Goal: Transaction & Acquisition: Purchase product/service

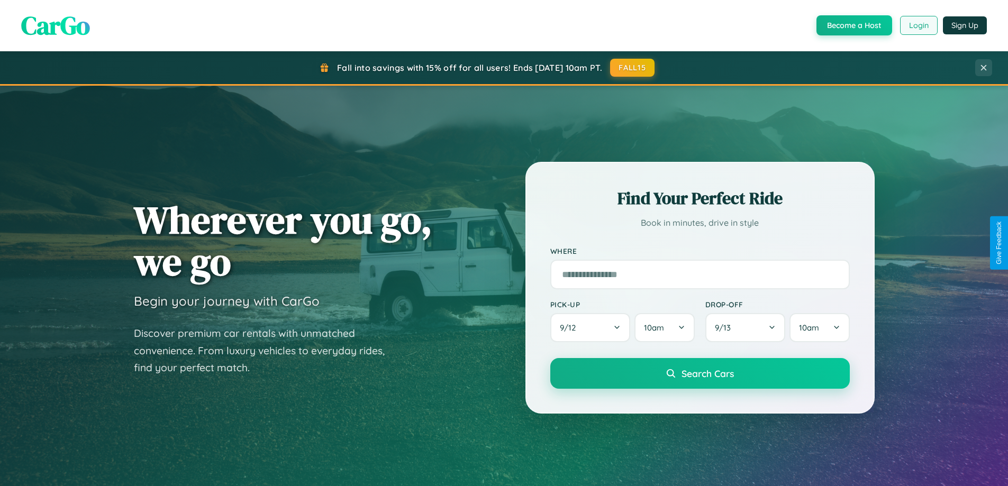
click at [918, 25] on button "Login" at bounding box center [919, 25] width 38 height 19
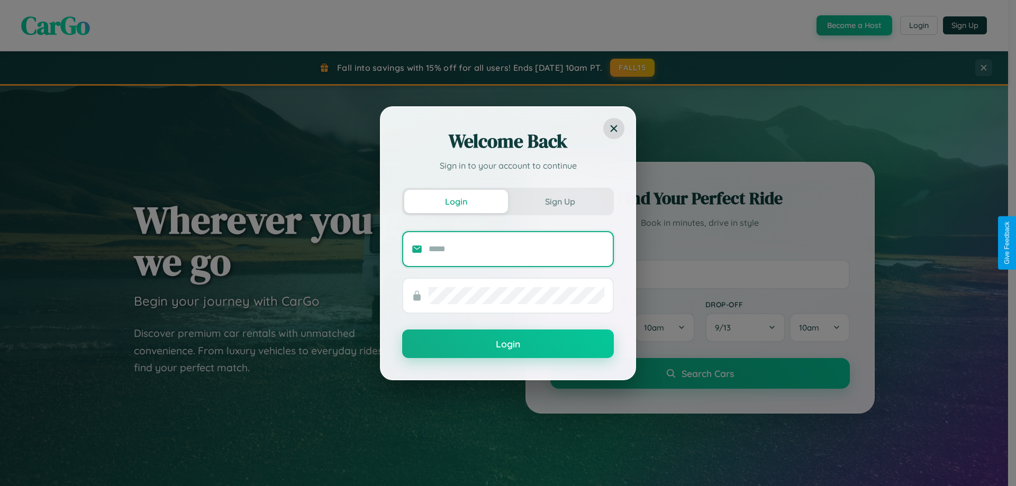
click at [516, 249] on input "text" at bounding box center [517, 249] width 176 height 17
type input "**********"
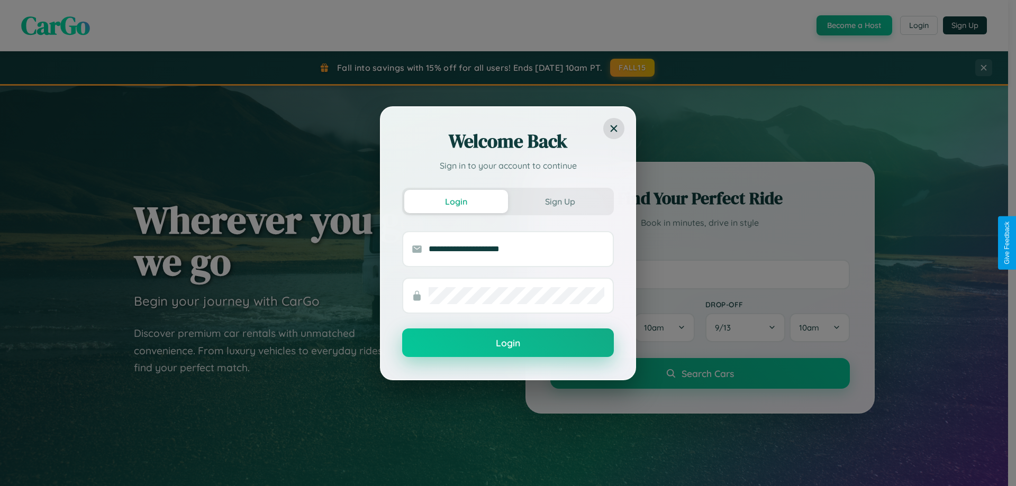
click at [508, 343] on button "Login" at bounding box center [508, 343] width 212 height 29
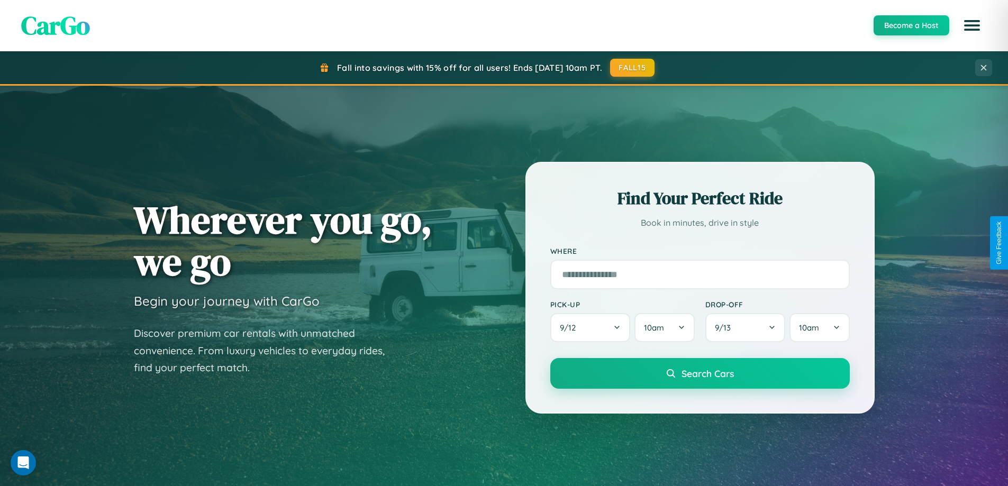
scroll to position [456, 0]
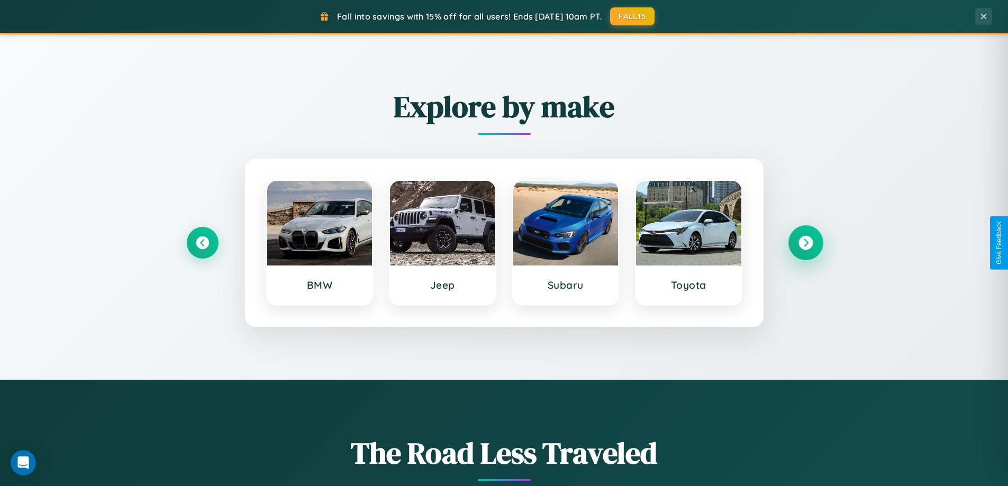
click at [805, 243] on icon at bounding box center [805, 243] width 14 height 14
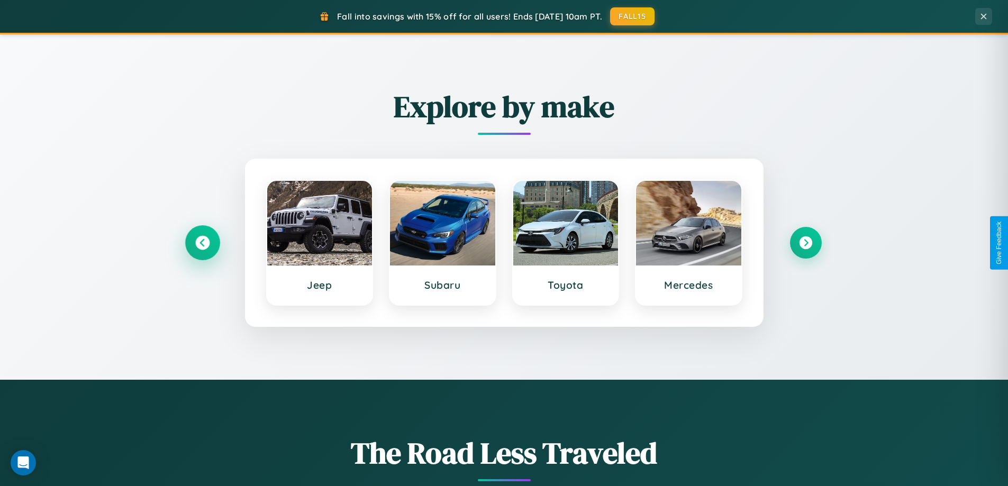
click at [202, 243] on icon at bounding box center [202, 243] width 14 height 14
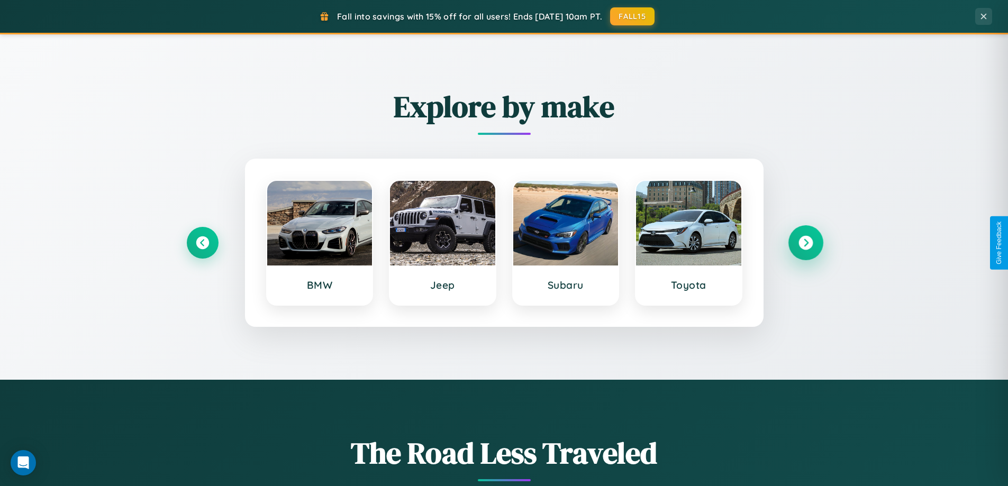
click at [805, 243] on icon at bounding box center [805, 243] width 14 height 14
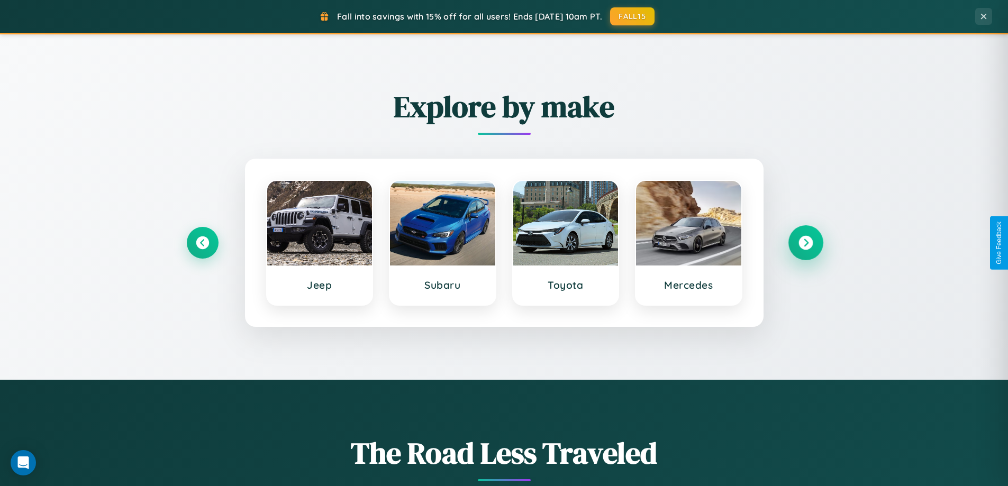
click at [805, 243] on icon at bounding box center [805, 243] width 14 height 14
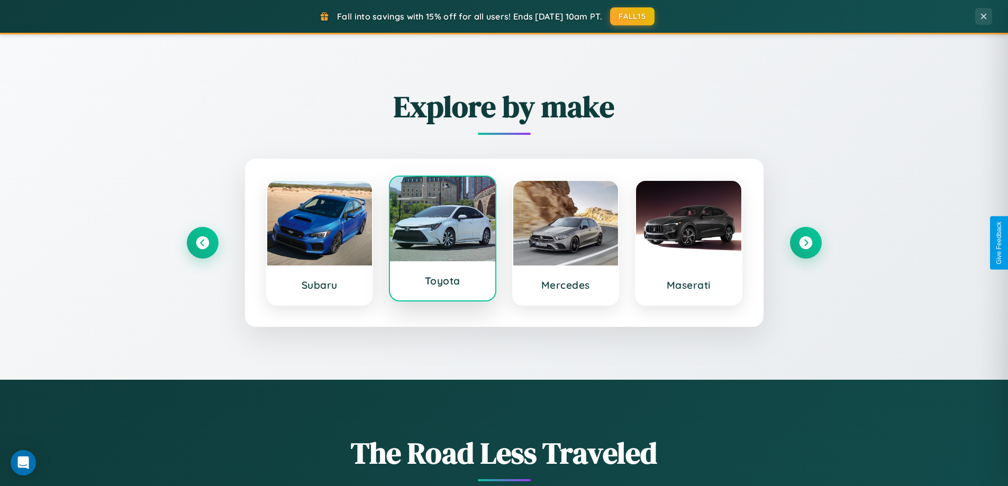
click at [442, 241] on div at bounding box center [442, 219] width 105 height 85
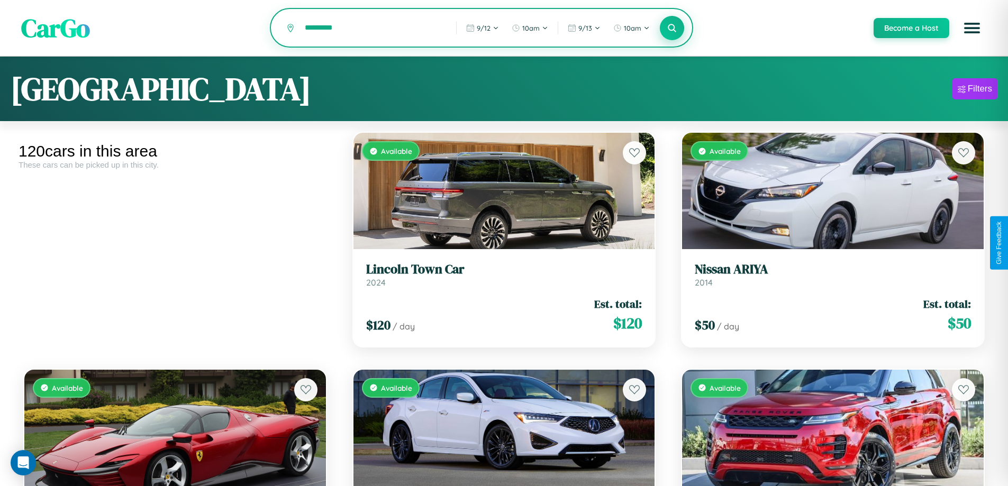
type input "*********"
click at [671, 29] on icon at bounding box center [672, 28] width 10 height 10
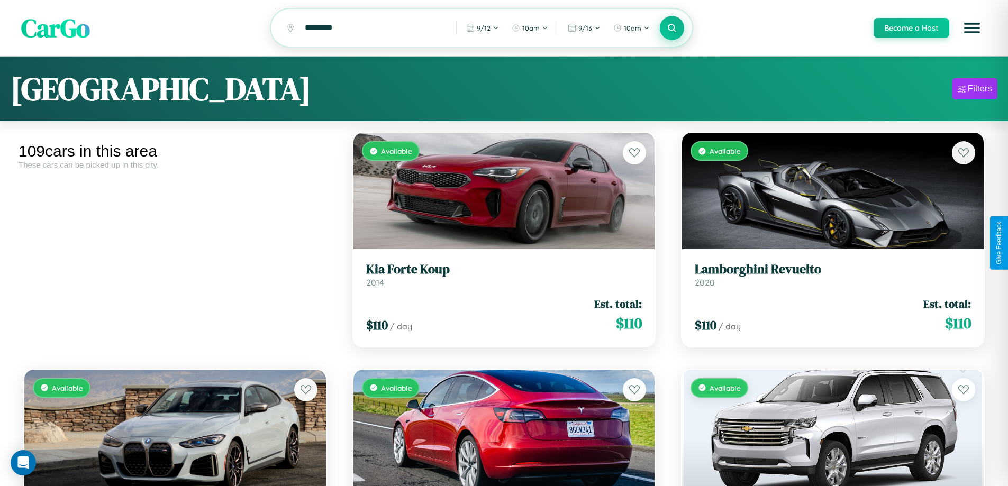
scroll to position [64, 0]
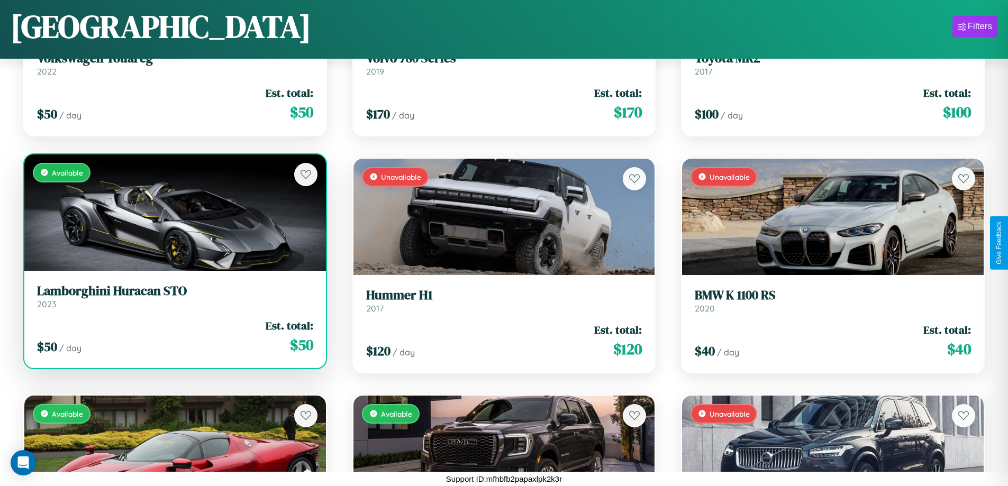
click at [174, 300] on link "Lamborghini Huracan STO 2023" at bounding box center [175, 297] width 276 height 26
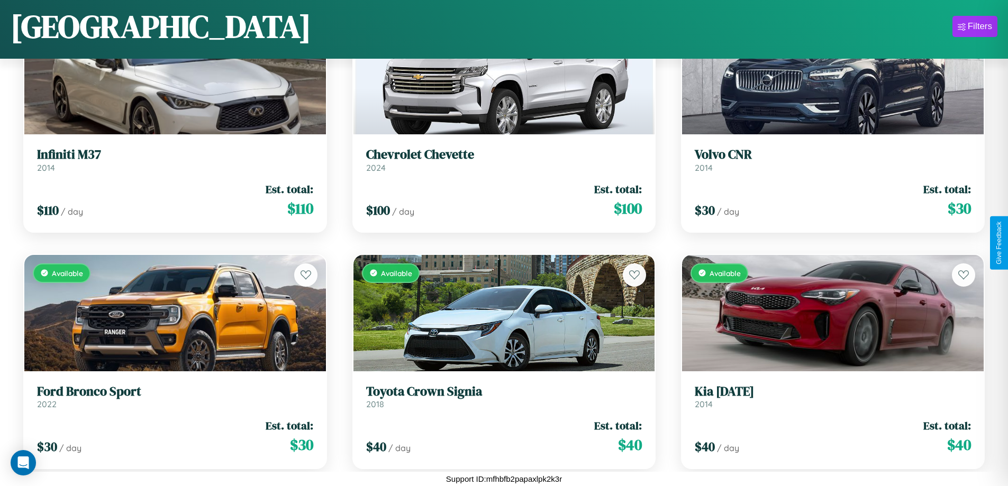
scroll to position [3702, 0]
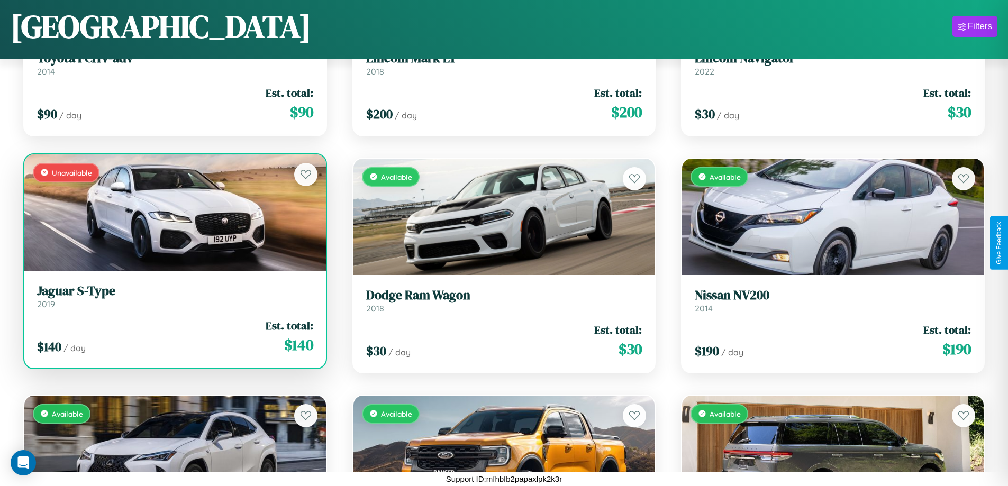
click at [174, 296] on h3 "Jaguar S-Type" at bounding box center [175, 291] width 276 height 15
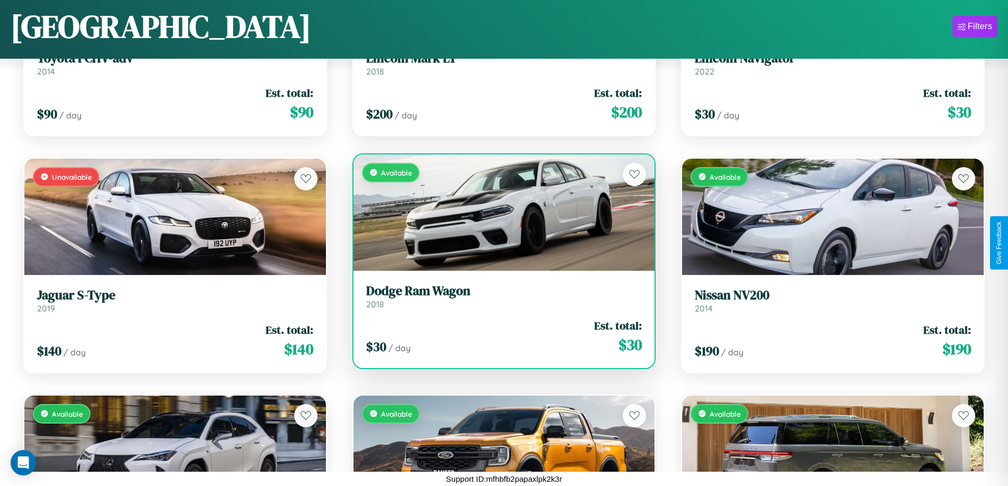
scroll to position [3228, 0]
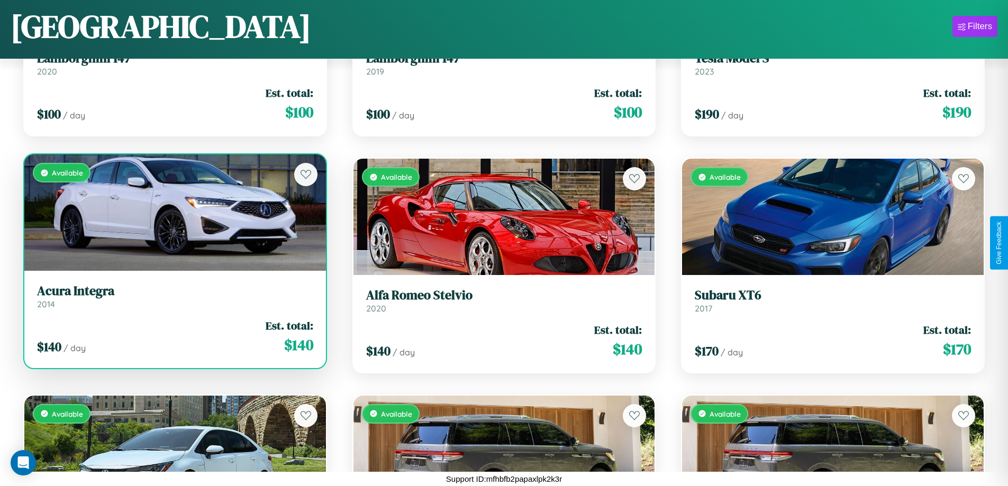
click at [174, 300] on link "Acura Integra 2014" at bounding box center [175, 297] width 276 height 26
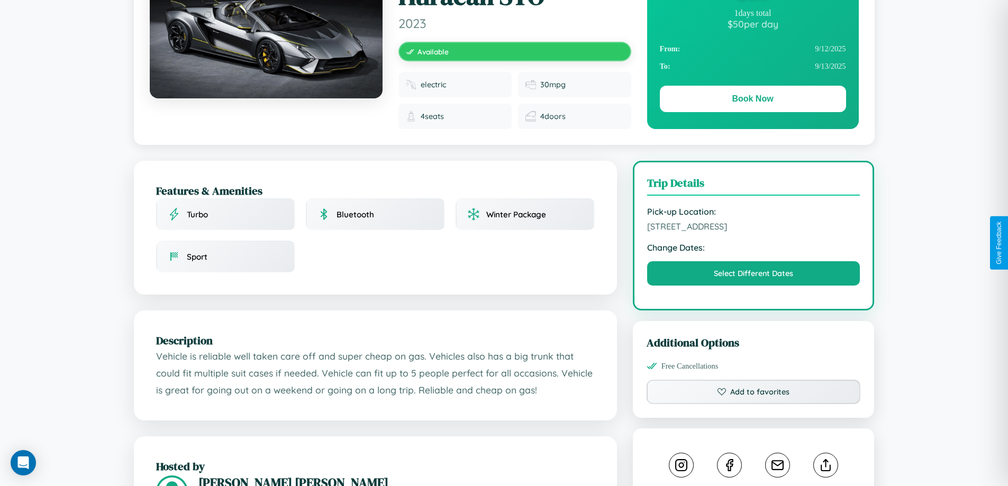
scroll to position [356, 0]
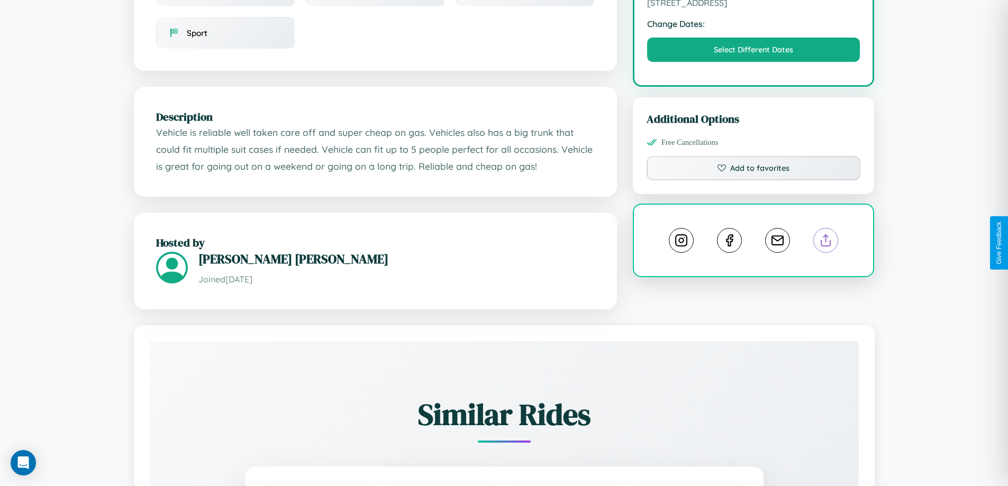
click at [826, 242] on line at bounding box center [826, 238] width 0 height 7
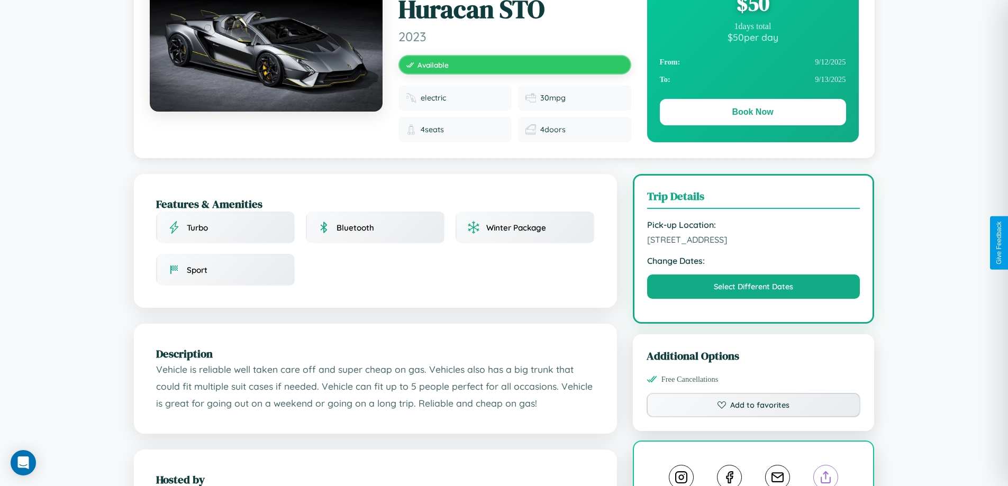
scroll to position [117, 0]
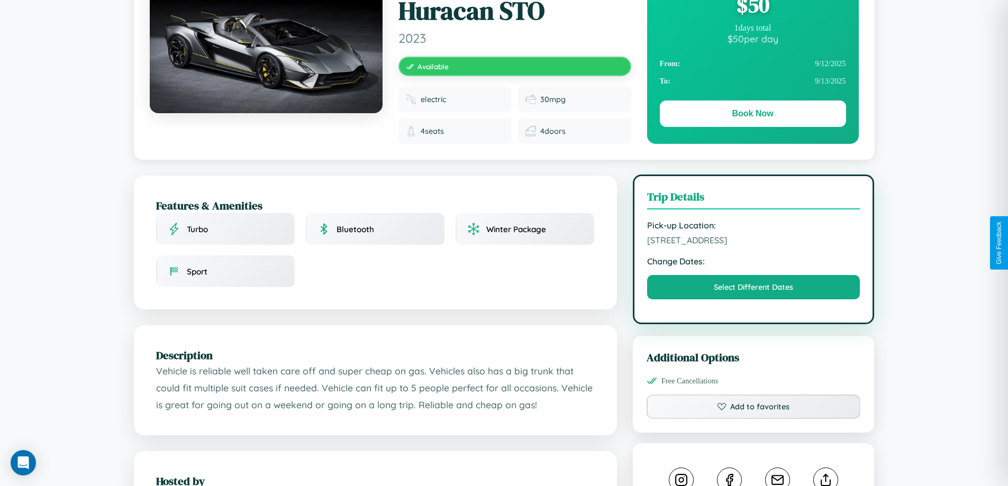
click at [753, 242] on span "172 River Road Melbourne Victoria 26713 Australia" at bounding box center [753, 240] width 213 height 11
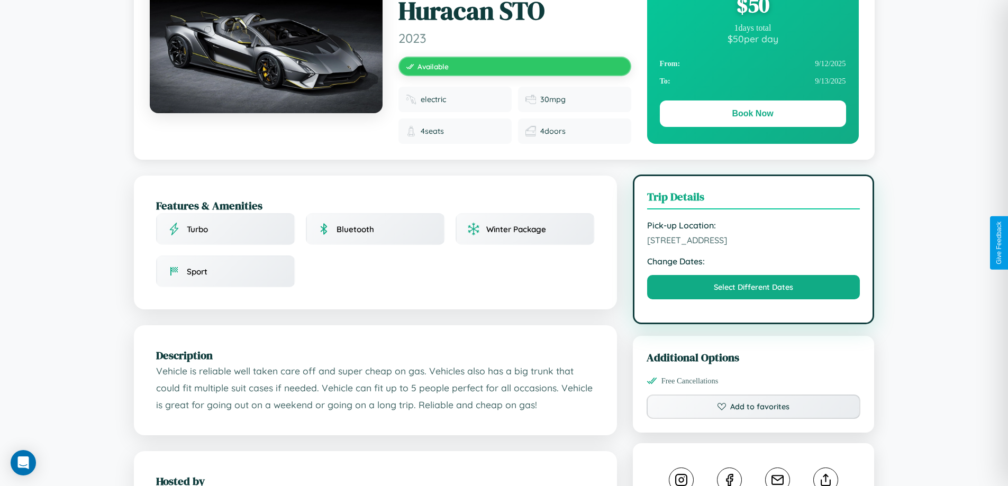
click at [753, 242] on span "172 River Road Melbourne Victoria 26713 Australia" at bounding box center [753, 240] width 213 height 11
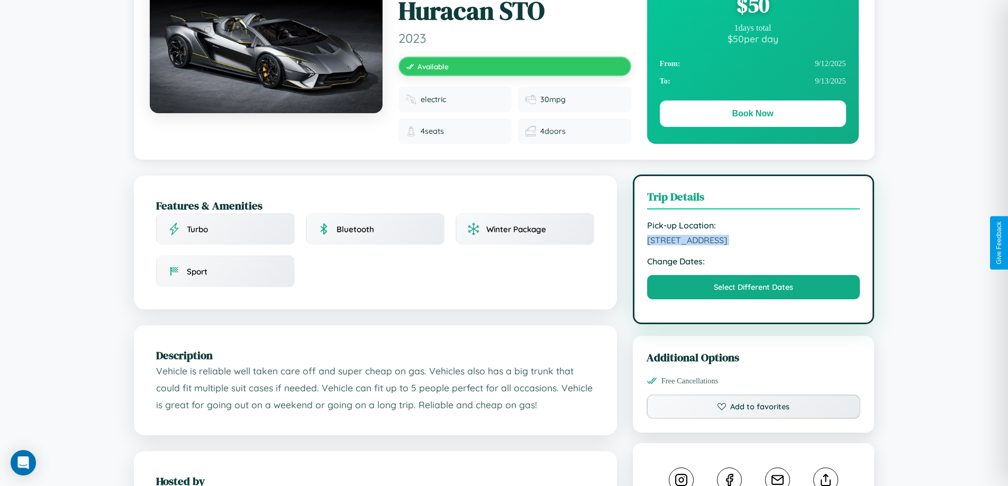
click at [753, 242] on span "172 River Road Melbourne Victoria 26713 Australia" at bounding box center [753, 240] width 213 height 11
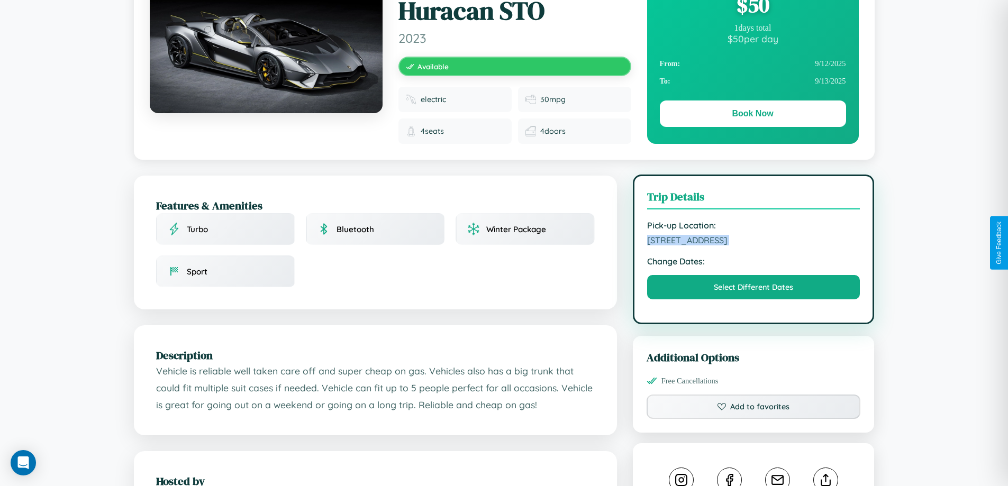
click at [753, 242] on span "172 River Road Melbourne Victoria 26713 Australia" at bounding box center [753, 240] width 213 height 11
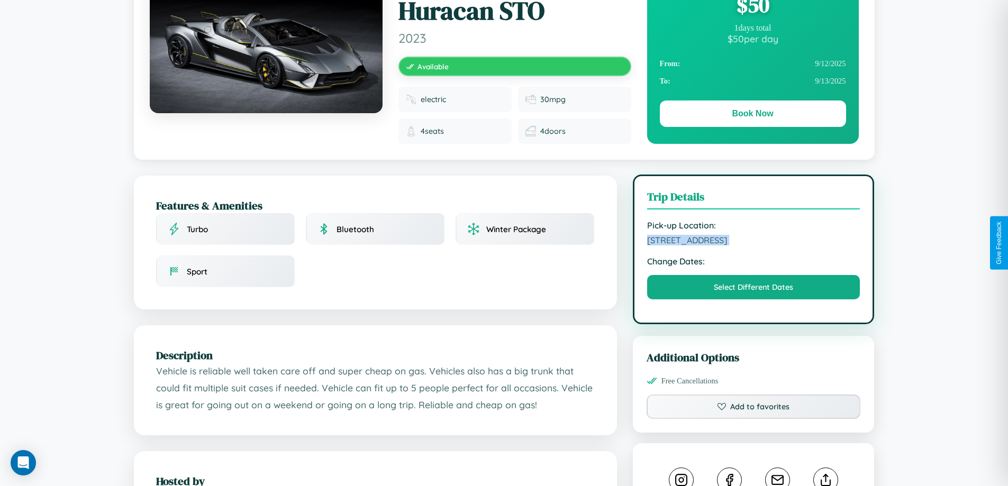
click at [753, 242] on span "172 River Road Melbourne Victoria 26713 Australia" at bounding box center [753, 240] width 213 height 11
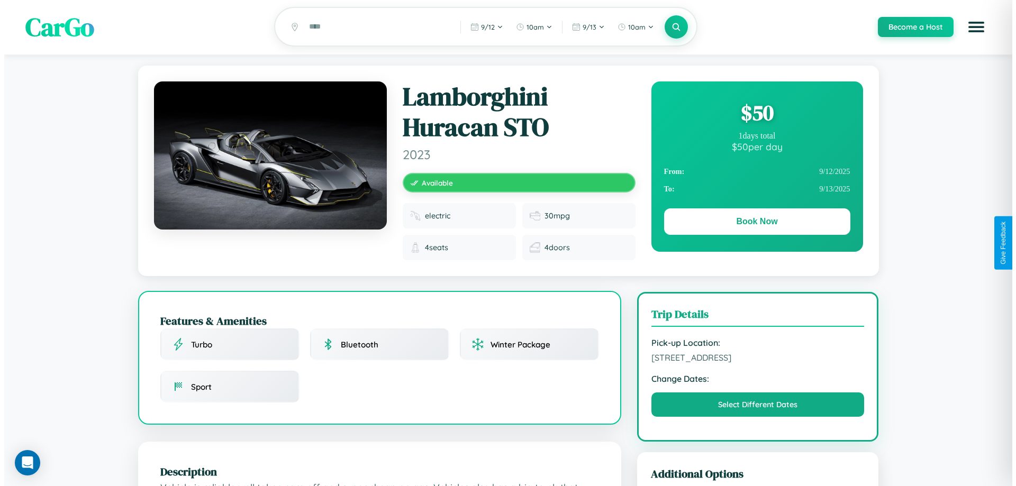
scroll to position [0, 0]
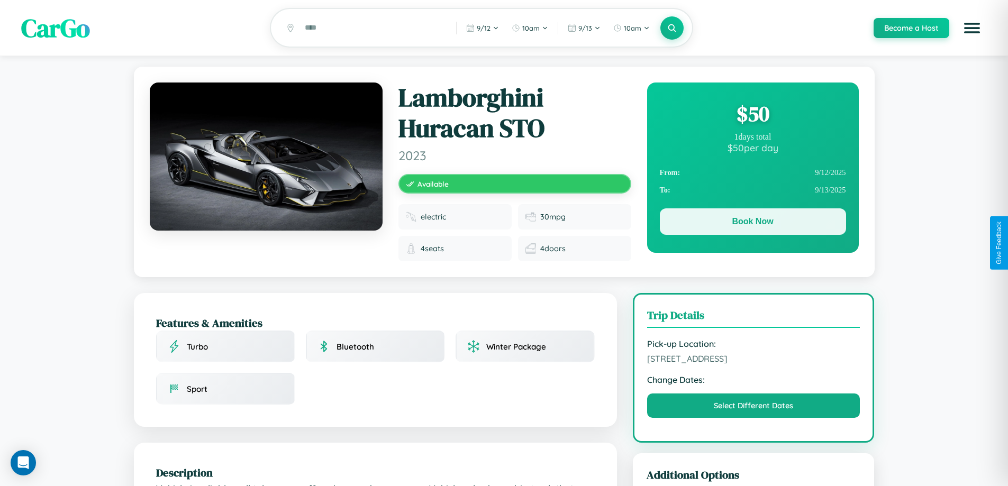
click at [752, 223] on button "Book Now" at bounding box center [753, 221] width 186 height 26
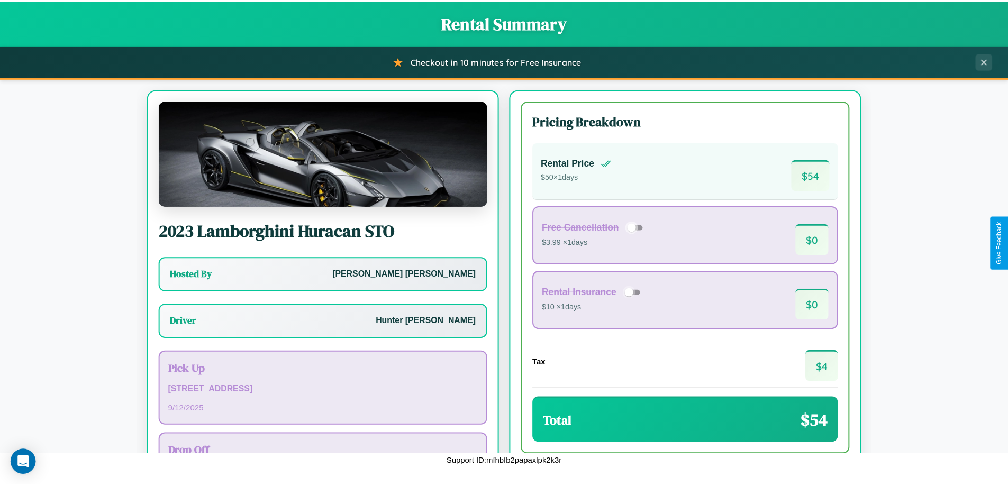
scroll to position [76, 0]
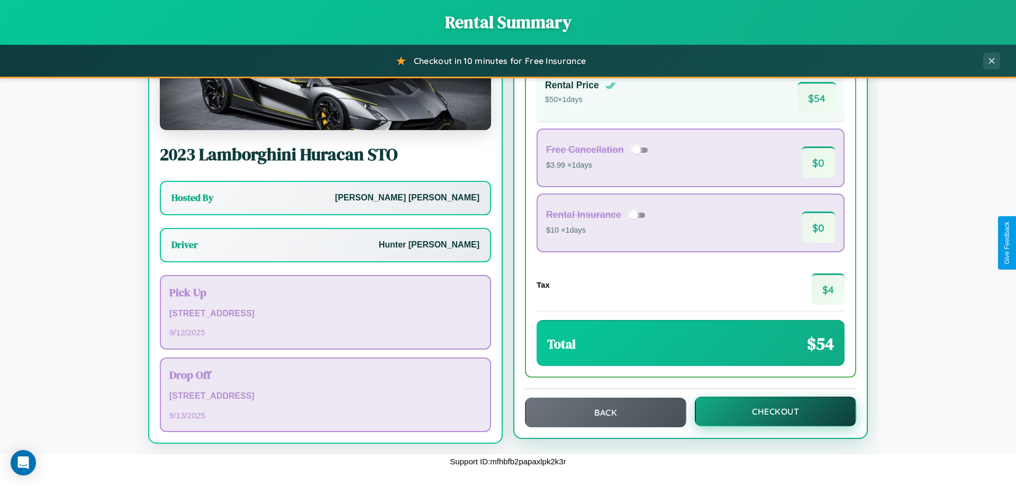
click at [768, 412] on button "Checkout" at bounding box center [775, 412] width 161 height 30
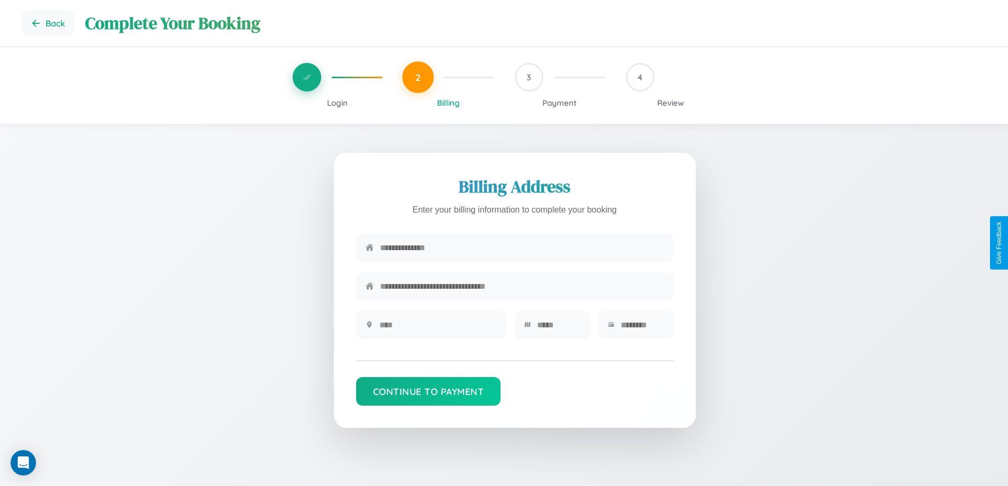
click at [522, 249] on input "text" at bounding box center [522, 248] width 284 height 26
type input "**********"
click at [437, 329] on input "text" at bounding box center [437, 325] width 117 height 26
type input "********"
click at [558, 329] on input "text" at bounding box center [558, 325] width 43 height 26
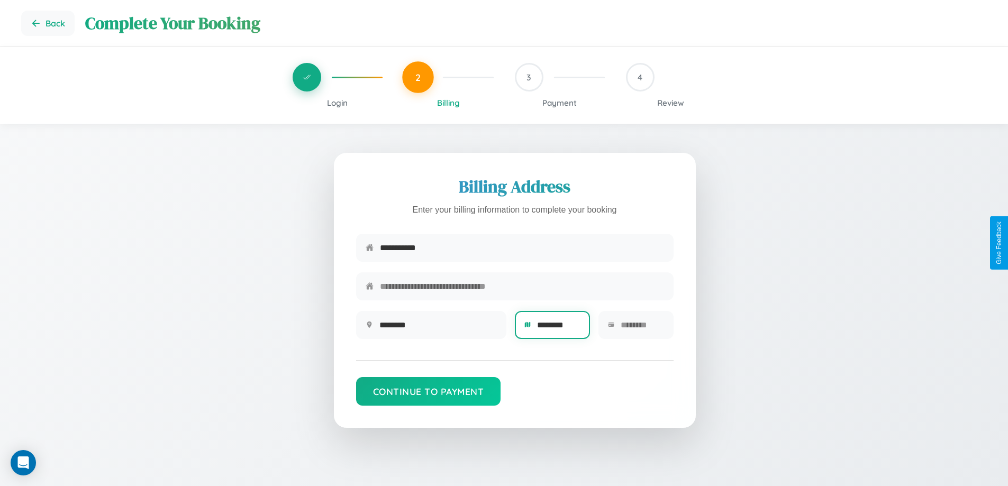
type input "********"
click at [642, 329] on input "text" at bounding box center [642, 325] width 43 height 26
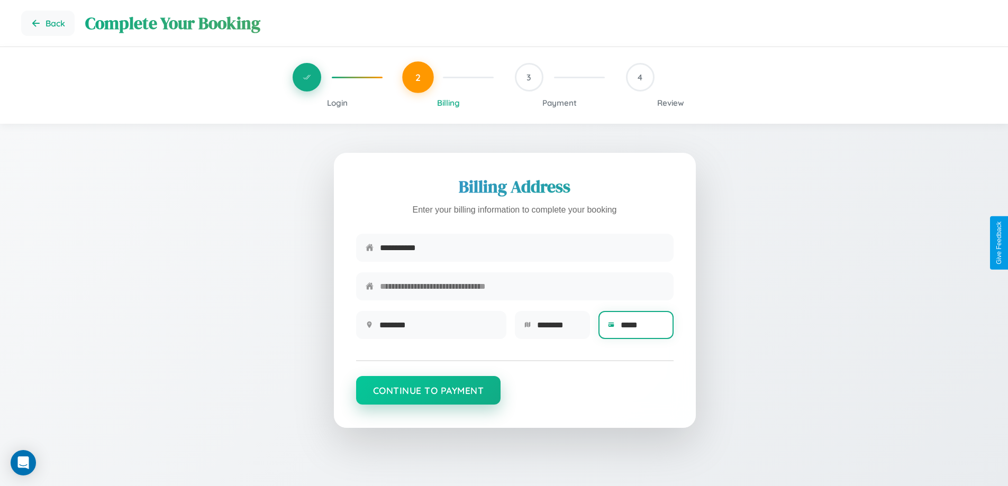
type input "*****"
click at [428, 395] on button "Continue to Payment" at bounding box center [428, 390] width 145 height 29
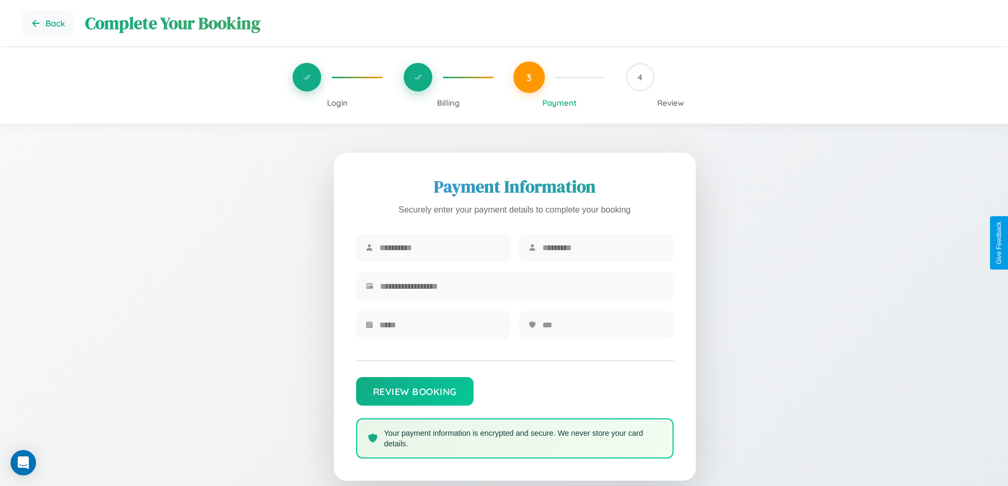
click at [440, 248] on input "text" at bounding box center [440, 248] width 122 height 26
type input "******"
click at [603, 248] on input "text" at bounding box center [603, 248] width 122 height 26
type input "******"
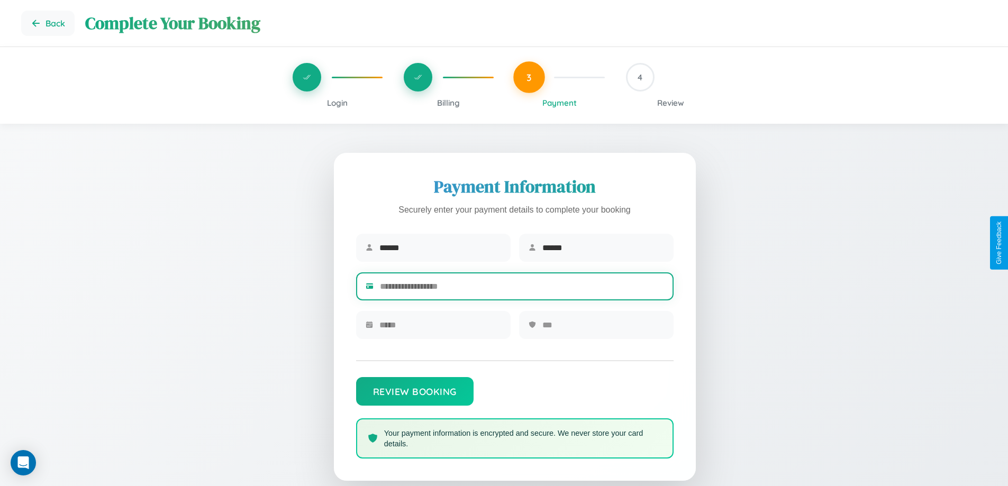
click at [522, 288] on input "text" at bounding box center [522, 287] width 284 height 26
type input "**********"
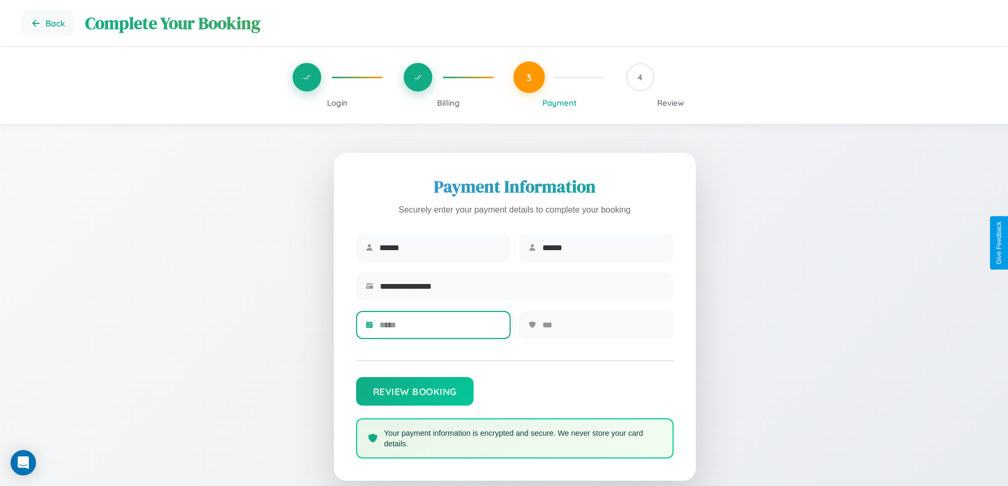
click at [440, 329] on input "text" at bounding box center [440, 325] width 122 height 26
type input "*****"
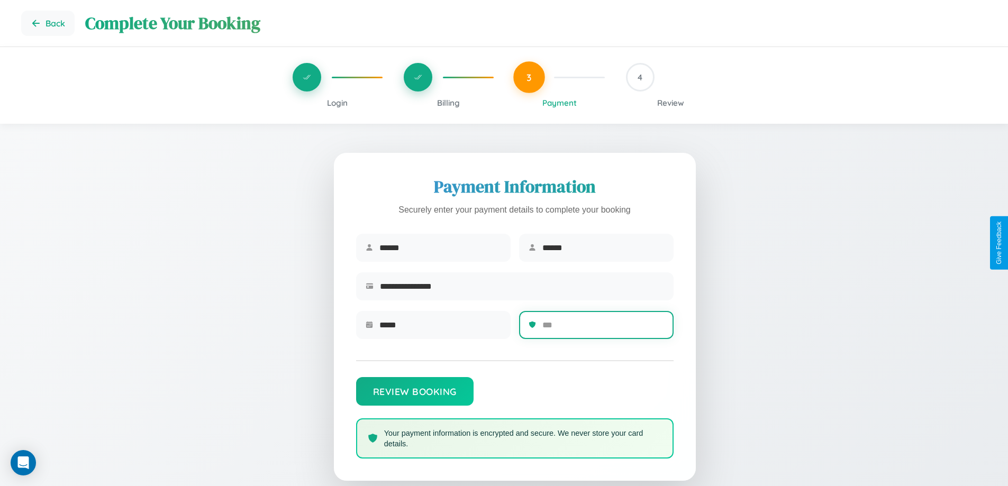
click at [603, 329] on input "text" at bounding box center [603, 325] width 122 height 26
type input "***"
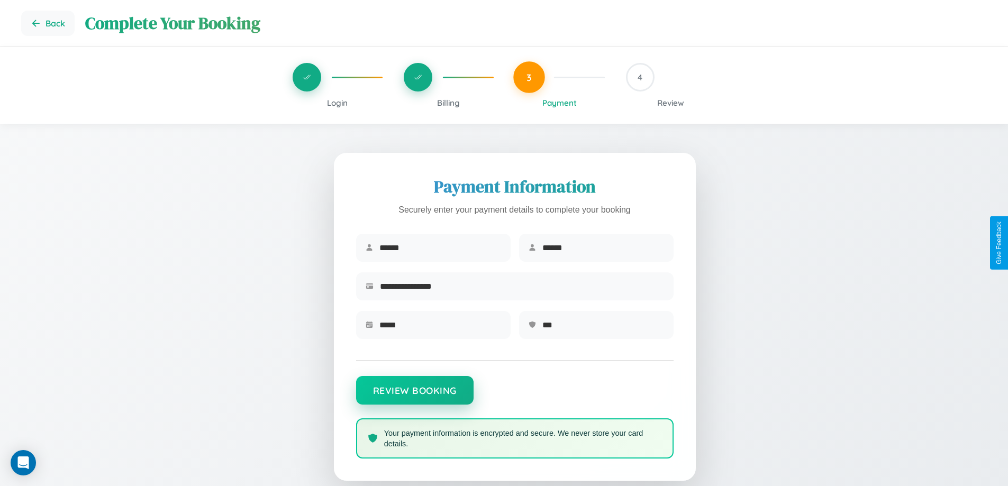
click at [414, 395] on button "Review Booking" at bounding box center [414, 390] width 117 height 29
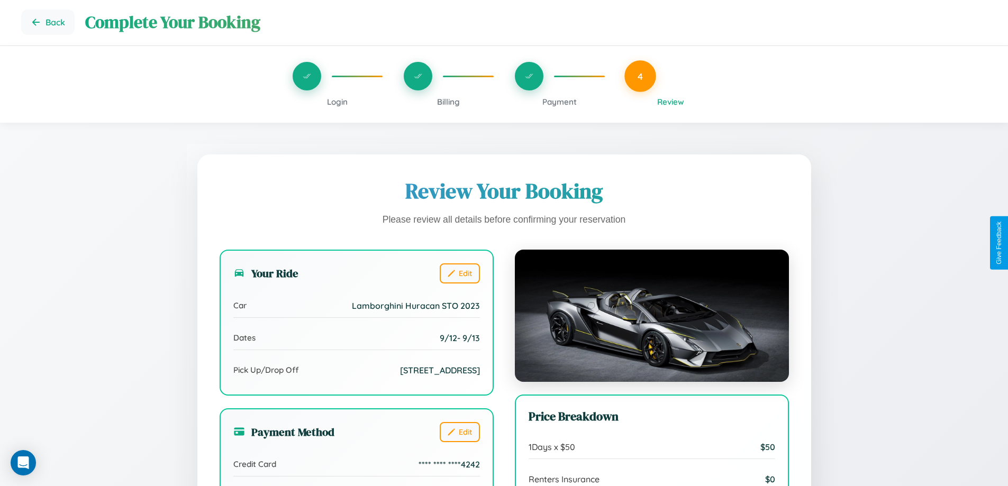
scroll to position [291, 0]
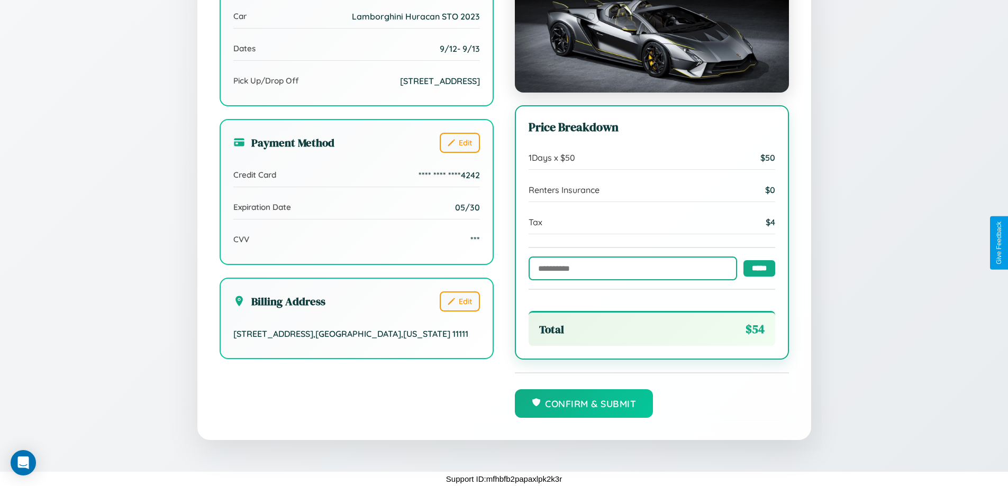
click at [630, 268] on input "text" at bounding box center [632, 269] width 208 height 24
type input "******"
click at [756, 268] on input "*****" at bounding box center [759, 268] width 32 height 16
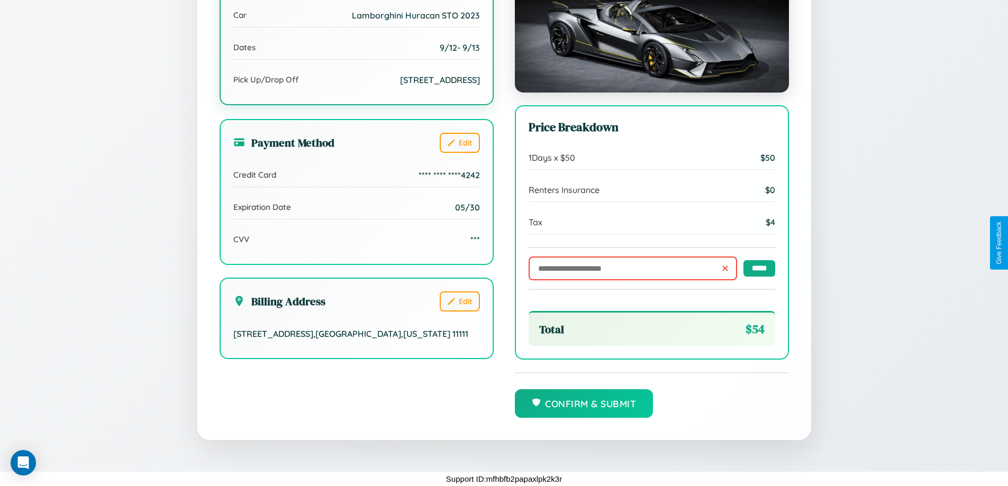
scroll to position [0, 0]
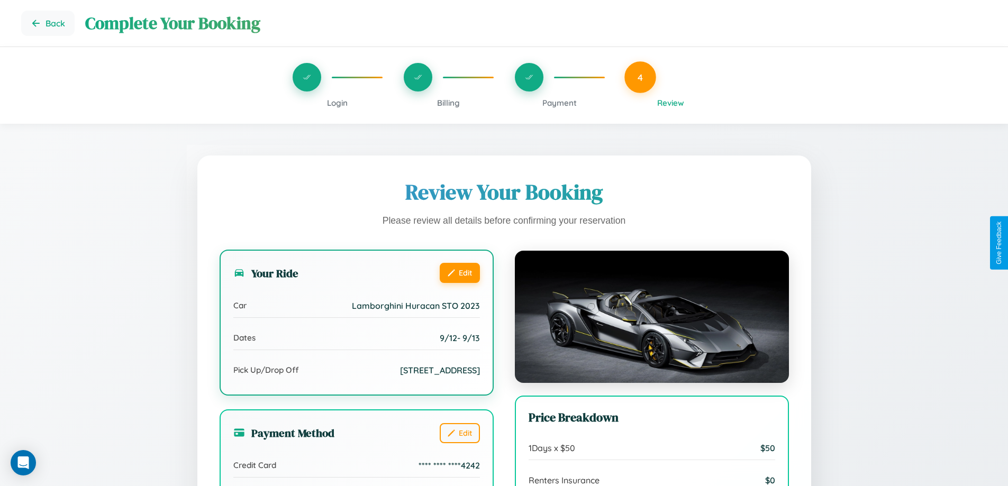
click at [459, 274] on button "Edit" at bounding box center [460, 273] width 40 height 20
click at [459, 273] on button "Edit" at bounding box center [460, 273] width 40 height 20
click at [459, 272] on button "Edit" at bounding box center [460, 273] width 40 height 20
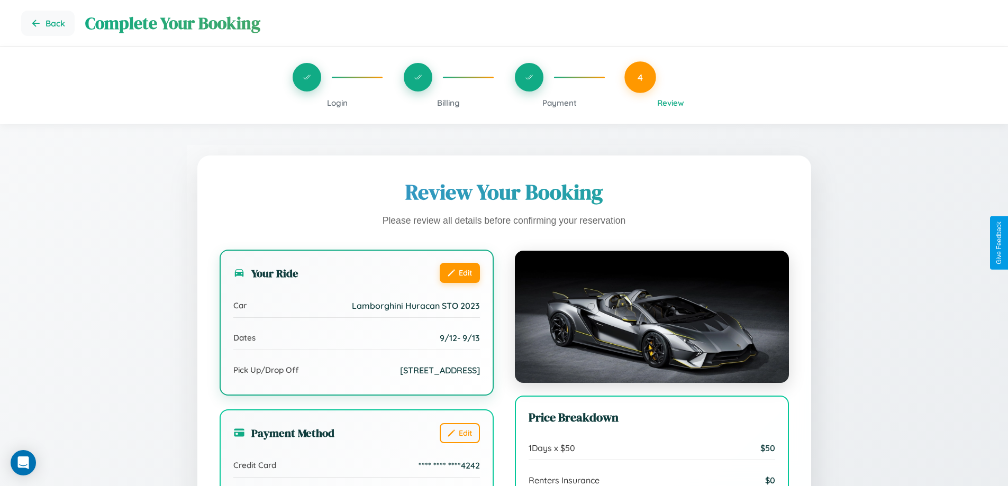
click at [459, 272] on button "Edit" at bounding box center [460, 273] width 40 height 20
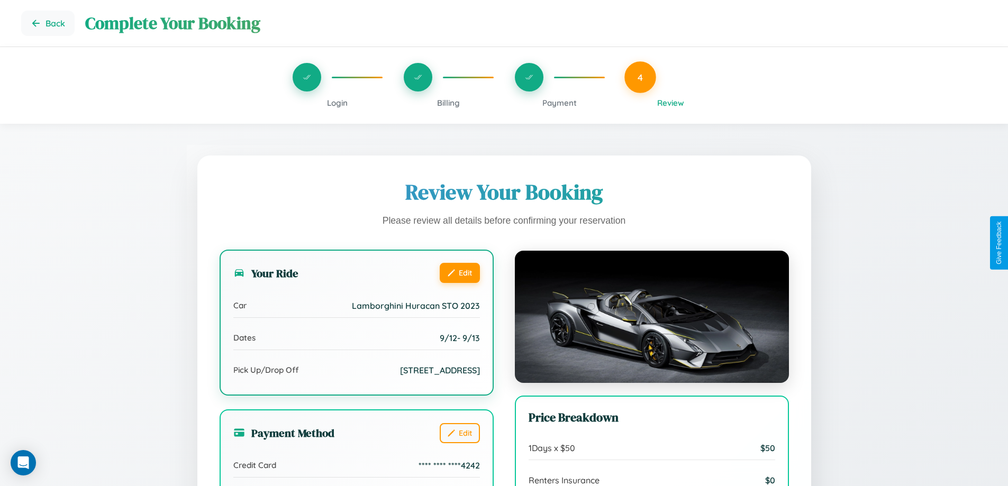
click at [459, 272] on button "Edit" at bounding box center [460, 273] width 40 height 20
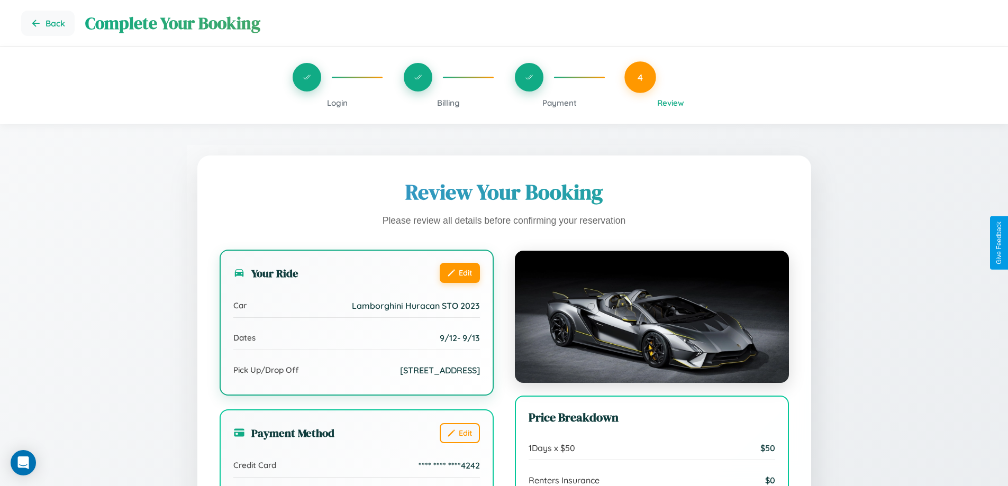
click at [459, 272] on button "Edit" at bounding box center [460, 273] width 40 height 20
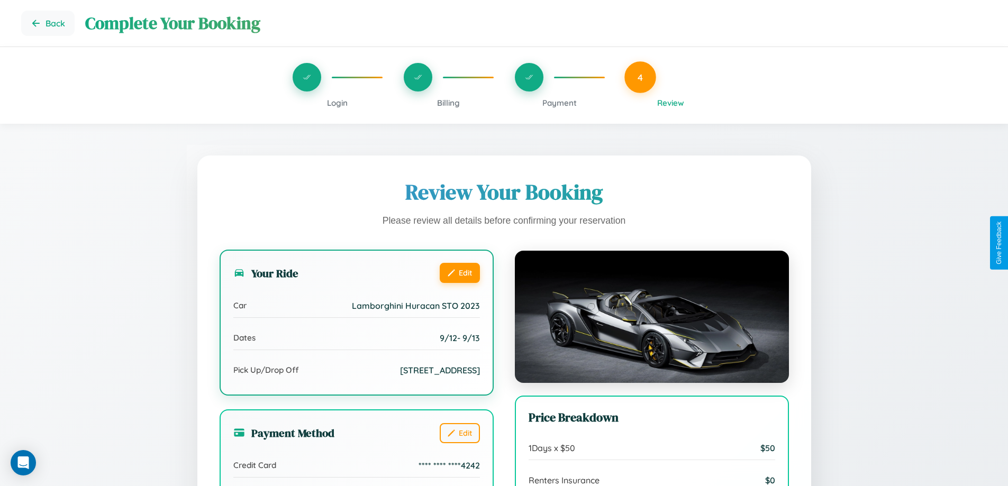
click at [459, 272] on button "Edit" at bounding box center [460, 273] width 40 height 20
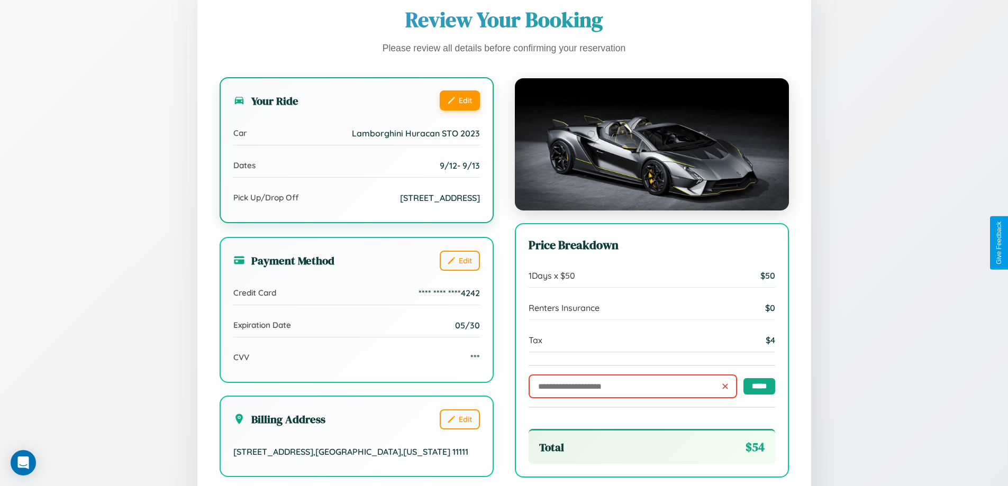
scroll to position [291, 0]
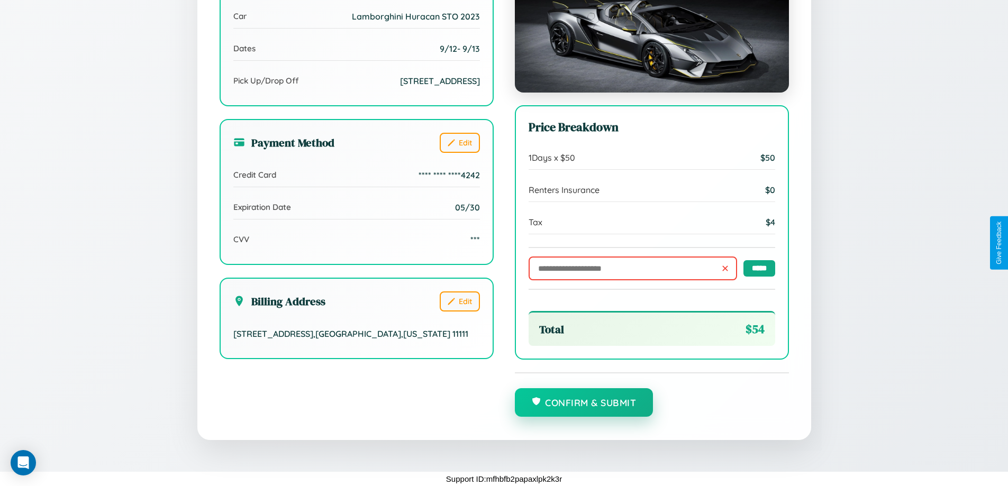
click at [584, 403] on button "Confirm & Submit" at bounding box center [584, 402] width 139 height 29
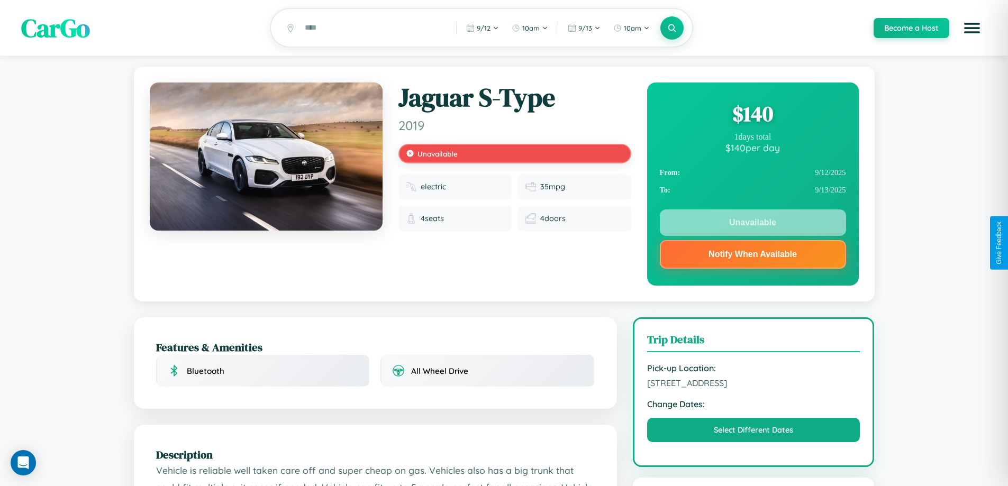
scroll to position [142, 0]
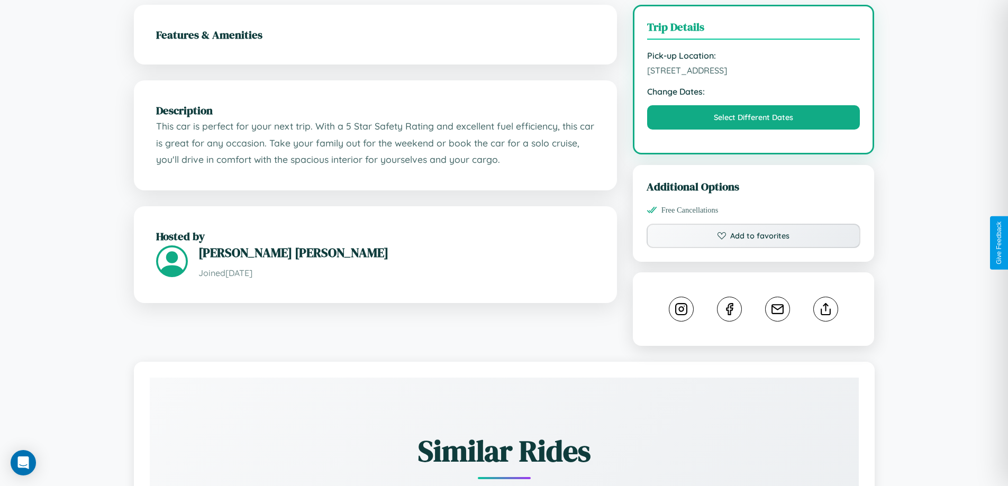
scroll to position [285, 0]
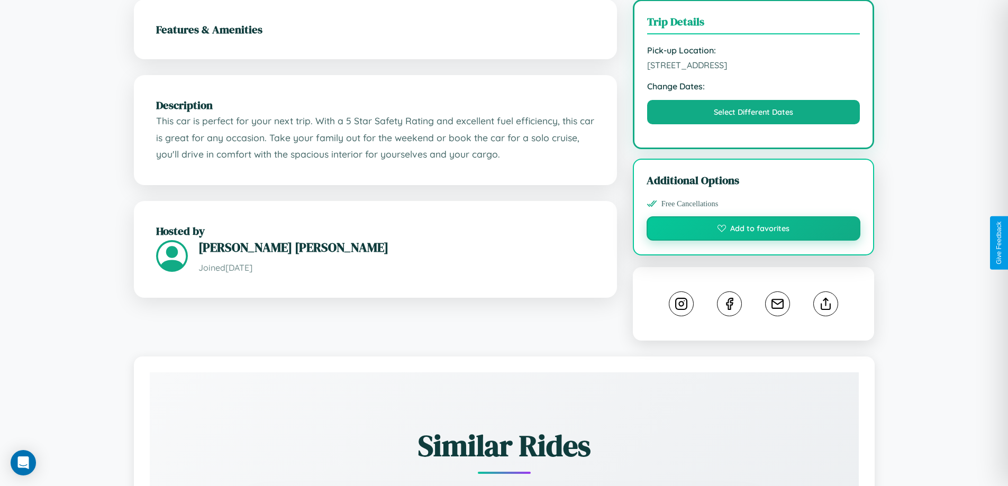
click at [753, 241] on button "Add to favorites" at bounding box center [753, 228] width 214 height 24
